Goal: Task Accomplishment & Management: Use online tool/utility

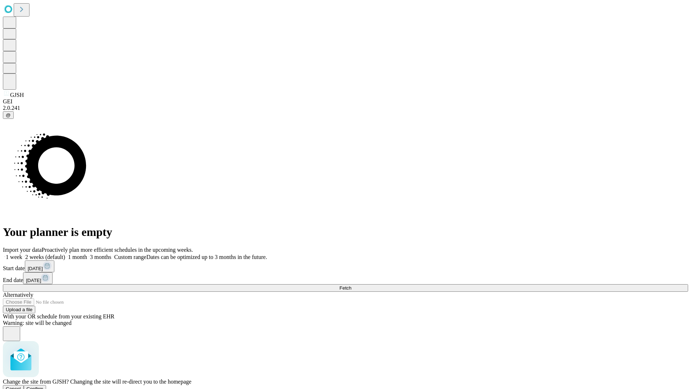
click at [44, 386] on span "Confirm" at bounding box center [35, 388] width 17 height 5
click at [87, 254] on label "1 month" at bounding box center [76, 257] width 22 height 6
click at [351, 285] on span "Fetch" at bounding box center [345, 287] width 12 height 5
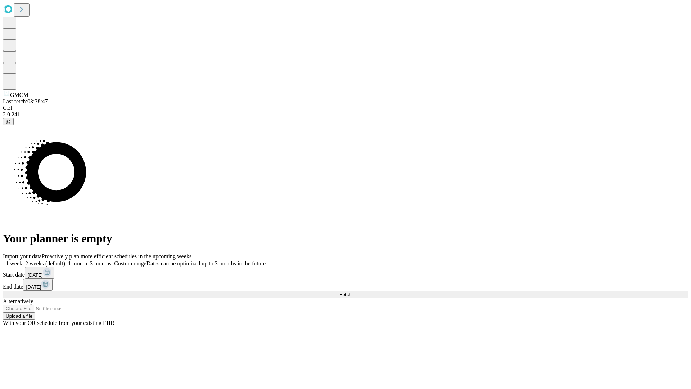
click at [87, 260] on label "1 month" at bounding box center [76, 263] width 22 height 6
click at [351, 292] on span "Fetch" at bounding box center [345, 294] width 12 height 5
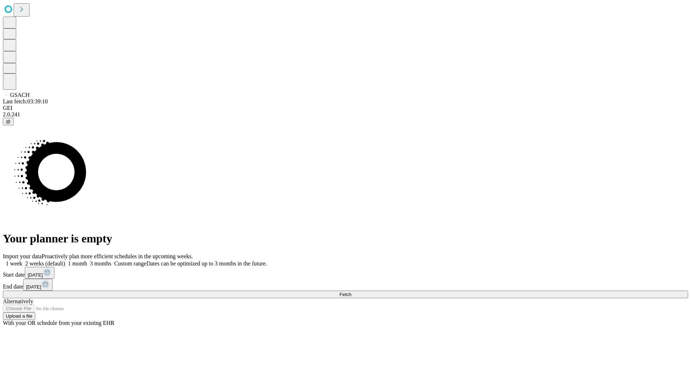
click at [87, 260] on label "1 month" at bounding box center [76, 263] width 22 height 6
click at [351, 292] on span "Fetch" at bounding box center [345, 294] width 12 height 5
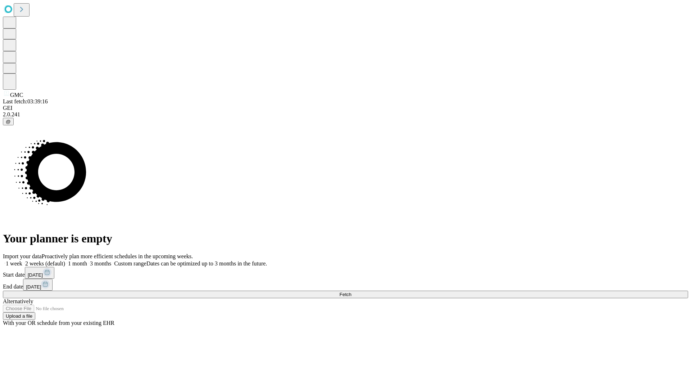
click at [87, 260] on label "1 month" at bounding box center [76, 263] width 22 height 6
click at [351, 292] on span "Fetch" at bounding box center [345, 294] width 12 height 5
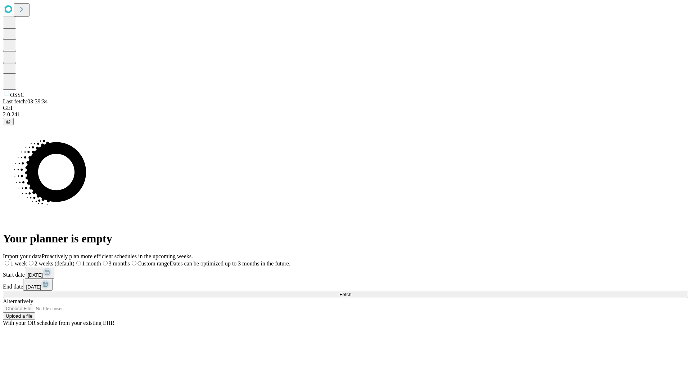
click at [351, 292] on span "Fetch" at bounding box center [345, 294] width 12 height 5
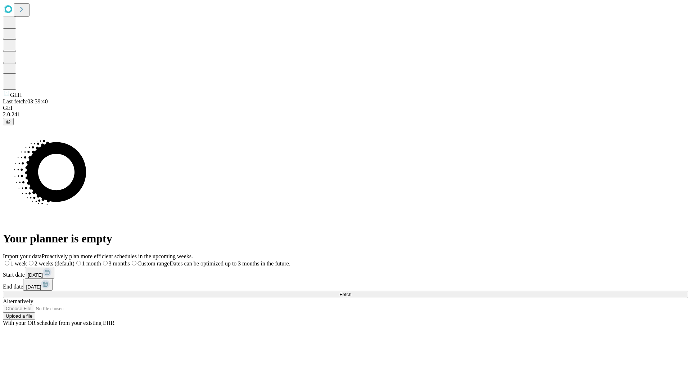
click at [351, 292] on span "Fetch" at bounding box center [345, 294] width 12 height 5
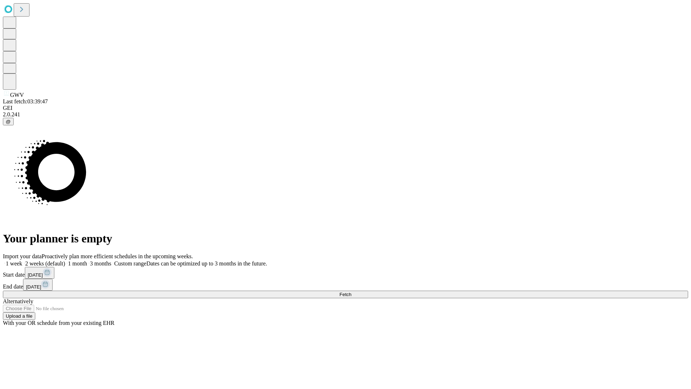
click at [351, 292] on span "Fetch" at bounding box center [345, 294] width 12 height 5
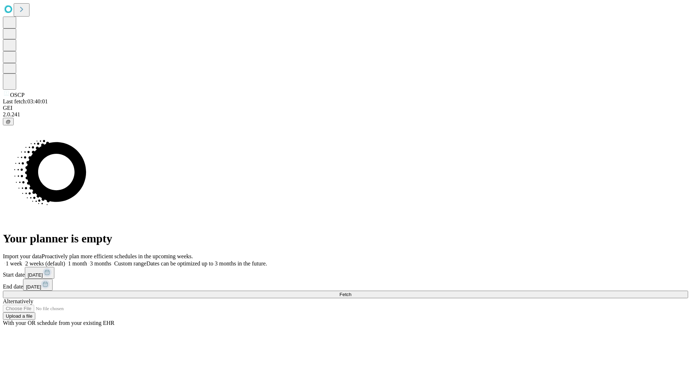
click at [351, 292] on span "Fetch" at bounding box center [345, 294] width 12 height 5
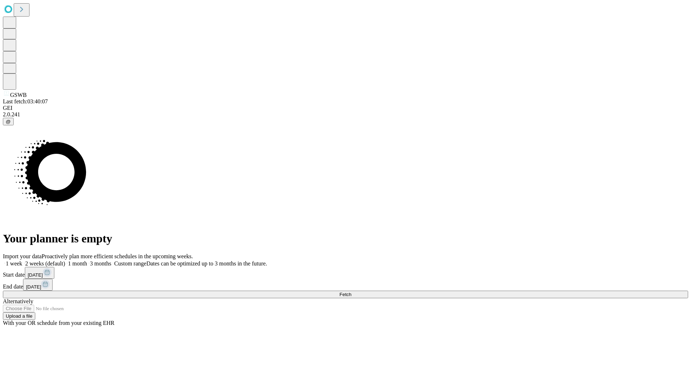
click at [351, 292] on span "Fetch" at bounding box center [345, 294] width 12 height 5
